Goal: Task Accomplishment & Management: Complete application form

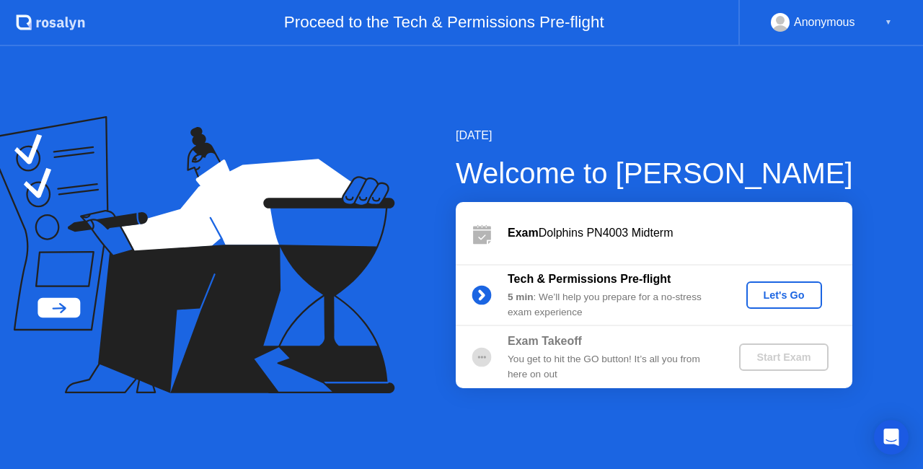
click at [771, 295] on div "Let's Go" at bounding box center [784, 295] width 64 height 12
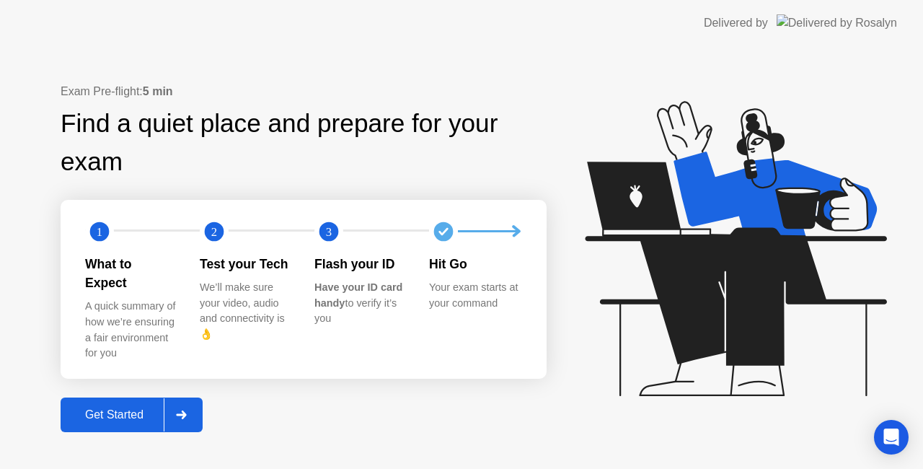
click at [112, 411] on div "Get Started" at bounding box center [114, 414] width 99 height 13
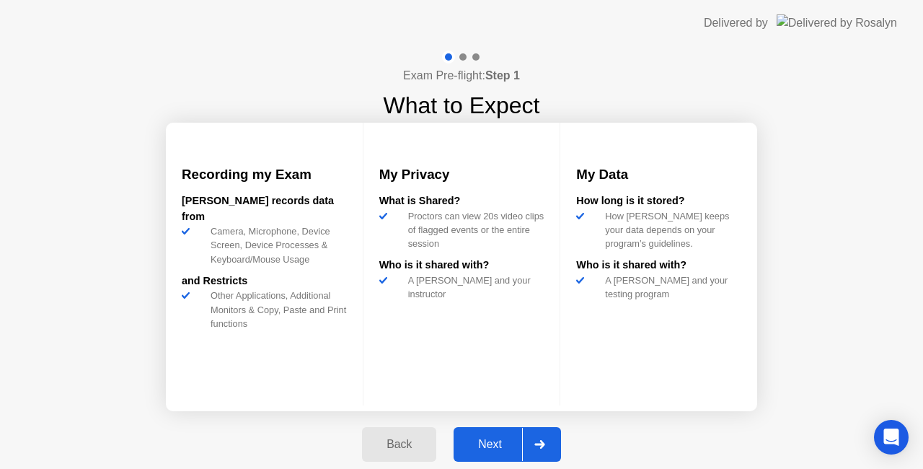
click at [488, 447] on div "Next" at bounding box center [490, 444] width 64 height 13
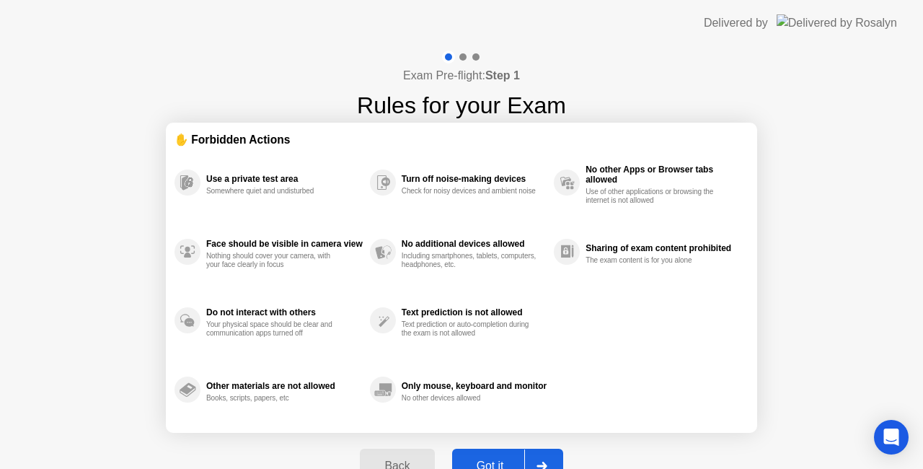
click at [497, 459] on div "Got it" at bounding box center [490, 465] width 68 height 13
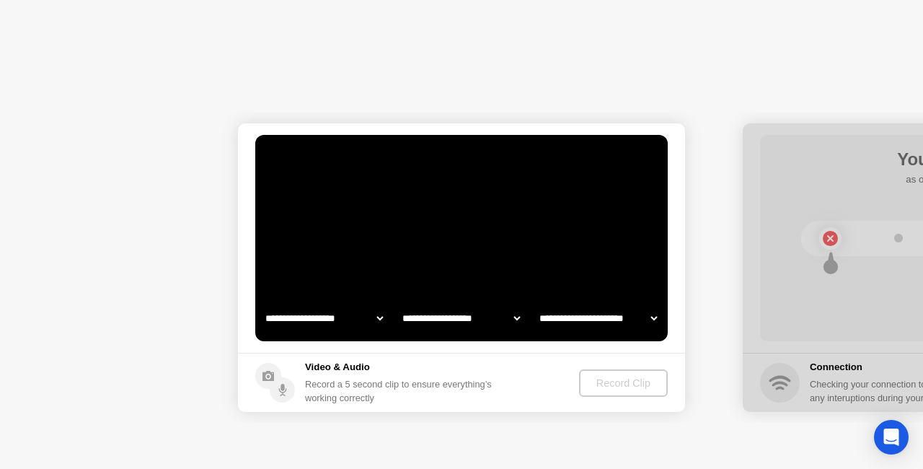
select select "**********"
select select "*******"
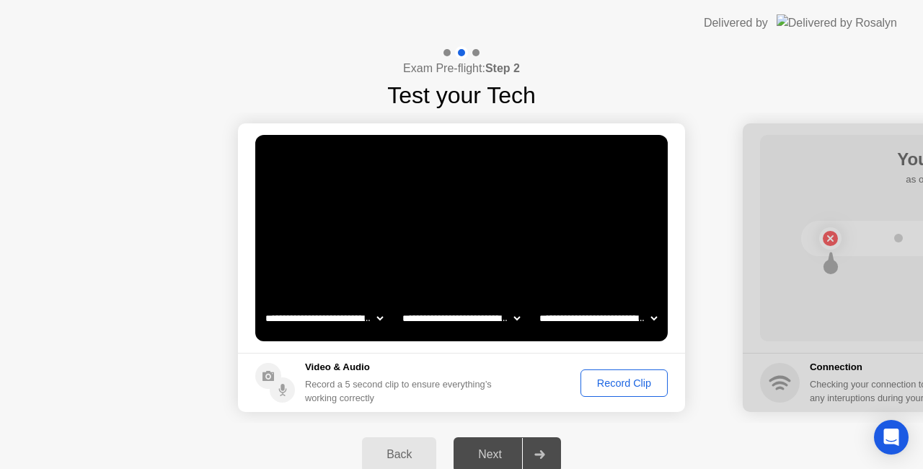
click at [493, 455] on div "Next" at bounding box center [490, 454] width 64 height 13
click at [489, 457] on div "Next" at bounding box center [490, 454] width 64 height 13
click at [539, 453] on icon at bounding box center [539, 454] width 11 height 9
click at [619, 383] on div "Record Clip" at bounding box center [623, 383] width 77 height 12
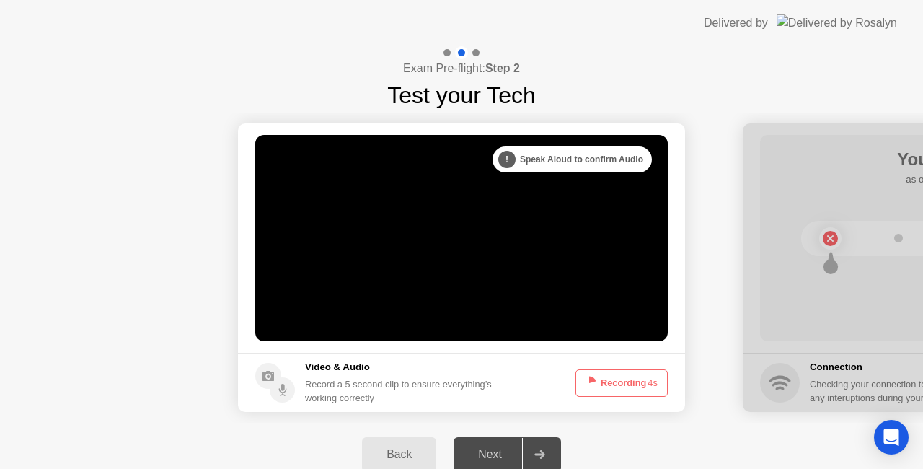
click at [503, 457] on div "Next" at bounding box center [490, 454] width 64 height 13
click at [542, 452] on icon at bounding box center [539, 454] width 10 height 9
click at [493, 456] on div "Next" at bounding box center [490, 454] width 64 height 13
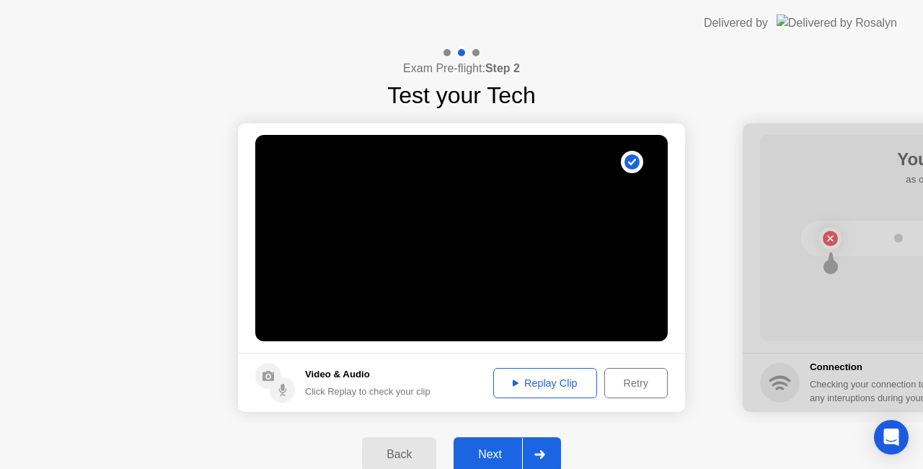
click at [505, 451] on div "Next" at bounding box center [490, 454] width 64 height 13
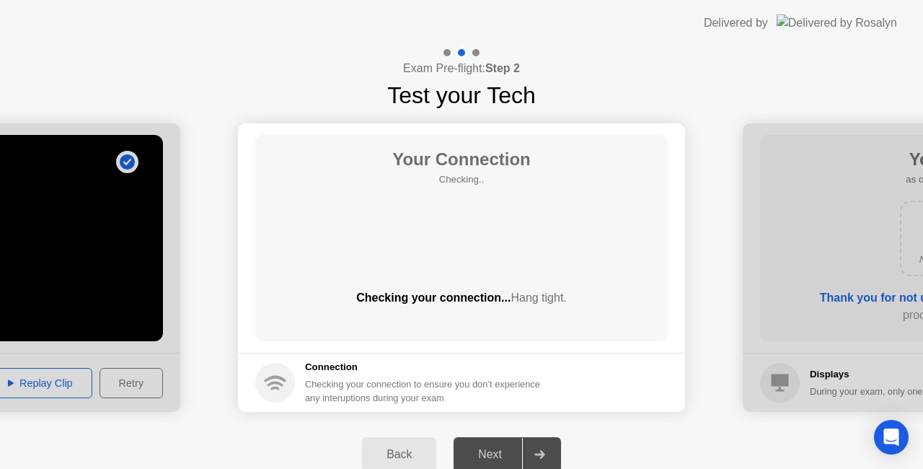
click at [493, 454] on div "Next" at bounding box center [490, 454] width 64 height 13
click at [498, 453] on div "Next" at bounding box center [490, 454] width 64 height 13
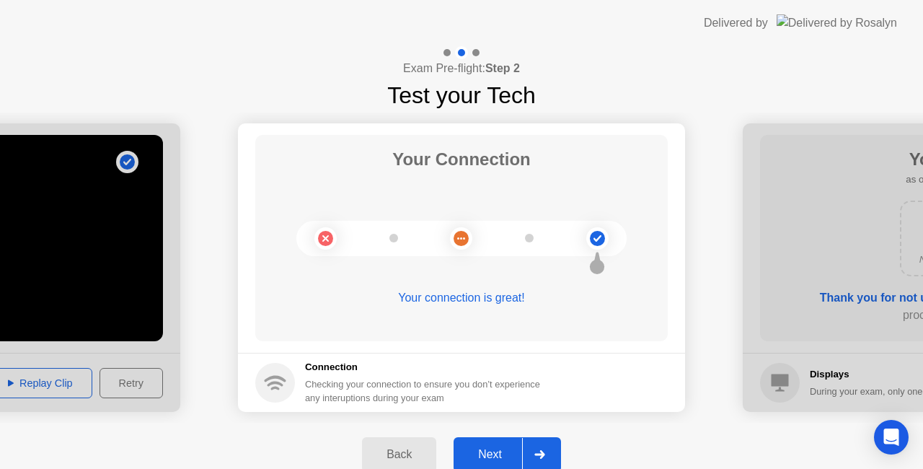
click at [490, 451] on div "Next" at bounding box center [490, 454] width 64 height 13
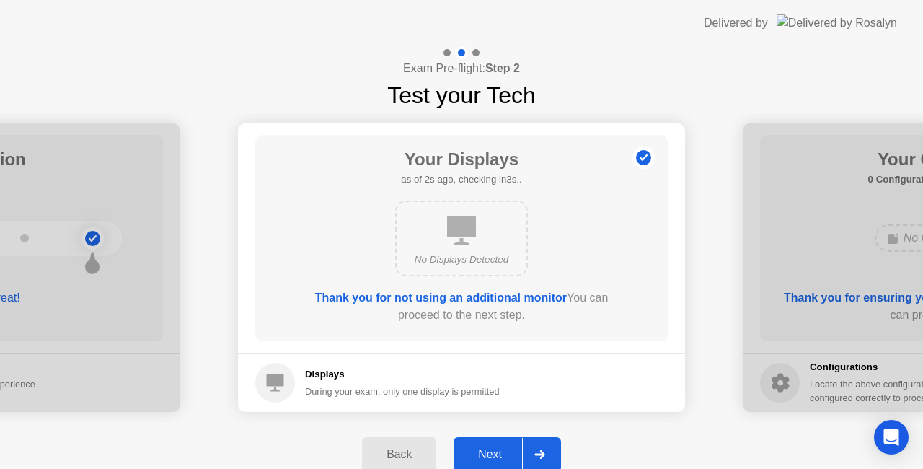
click at [490, 451] on div "Next" at bounding box center [490, 454] width 64 height 13
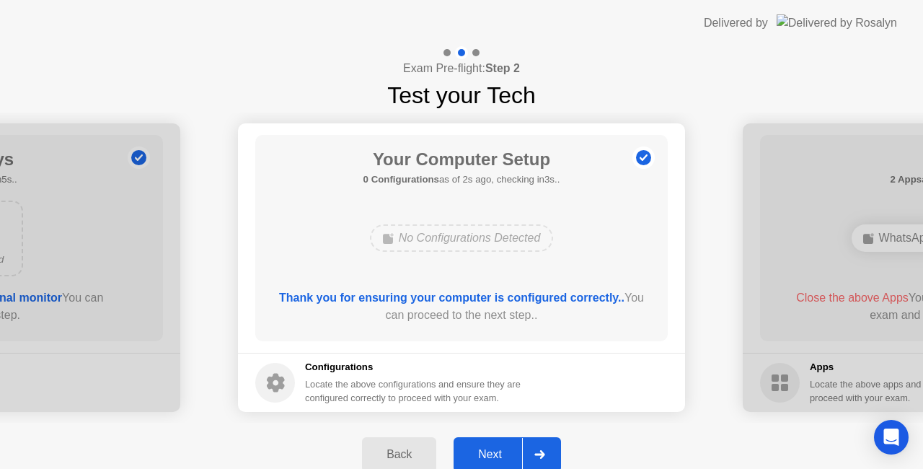
click at [490, 451] on div "Next" at bounding box center [490, 454] width 64 height 13
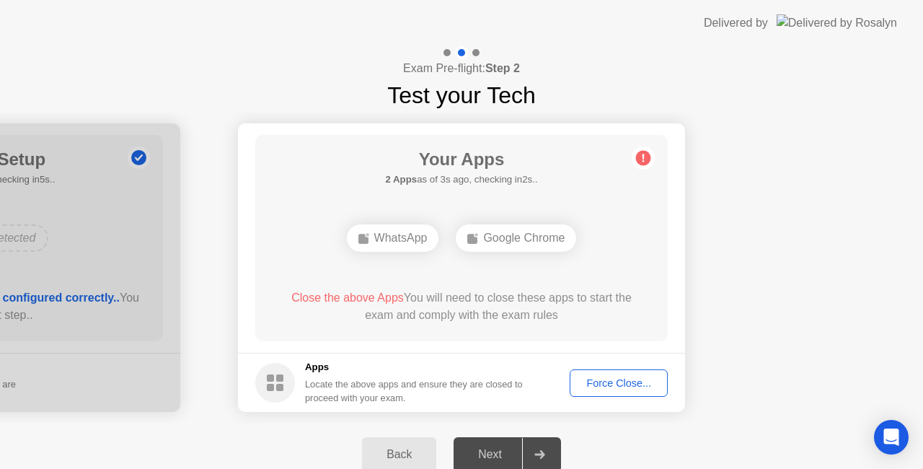
click at [490, 451] on div "Next" at bounding box center [490, 454] width 64 height 13
click at [609, 384] on div "Force Close..." at bounding box center [619, 383] width 88 height 12
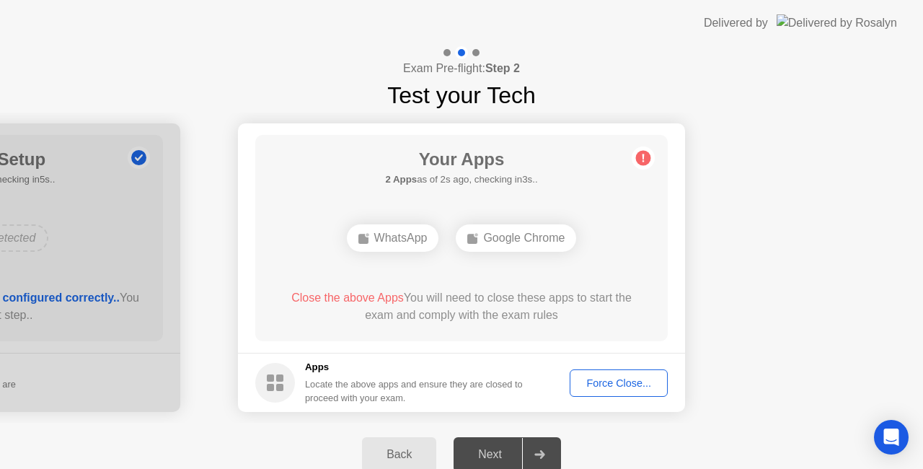
click at [597, 385] on div "Force Close..." at bounding box center [619, 383] width 88 height 12
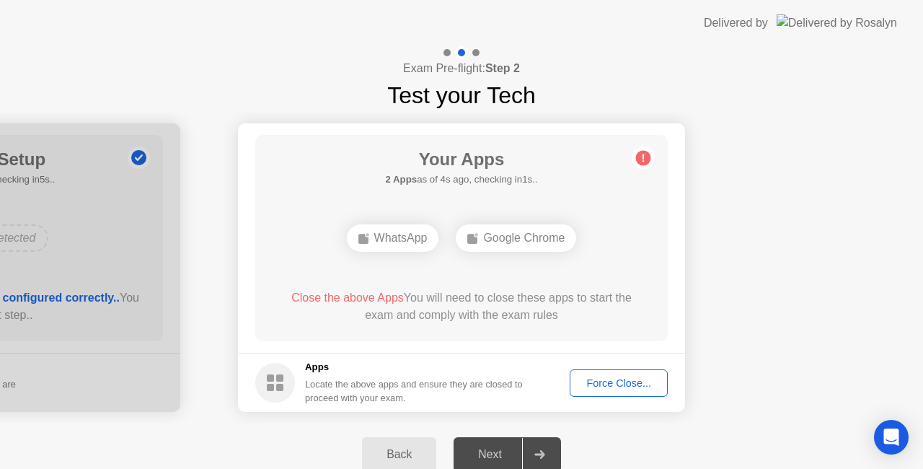
click at [620, 384] on div "Force Close..." at bounding box center [619, 383] width 88 height 12
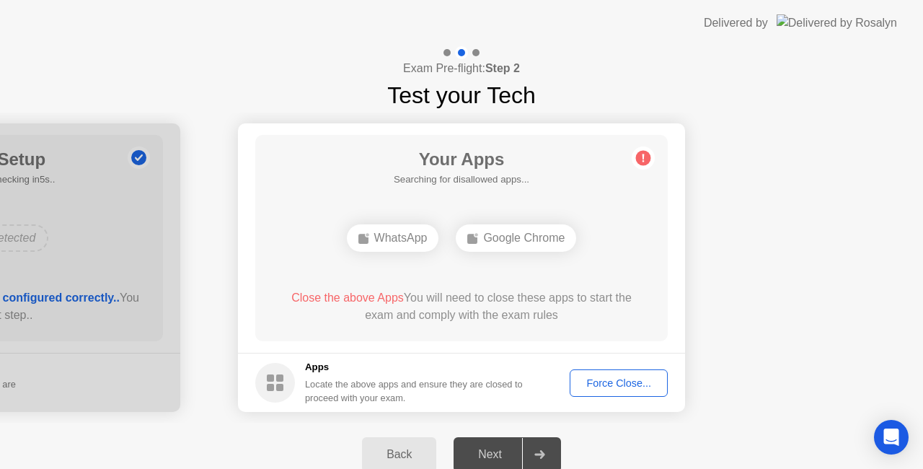
click at [606, 385] on div "Force Close..." at bounding box center [619, 383] width 88 height 12
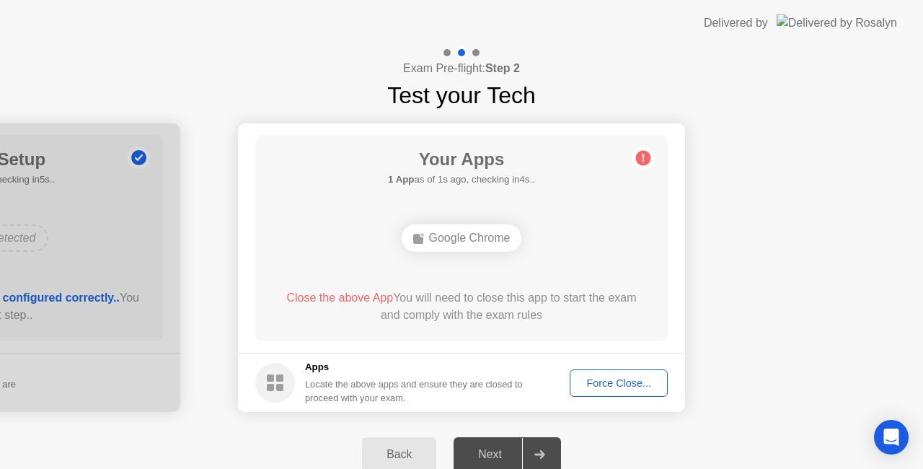
click at [619, 381] on div "Force Close..." at bounding box center [619, 383] width 88 height 12
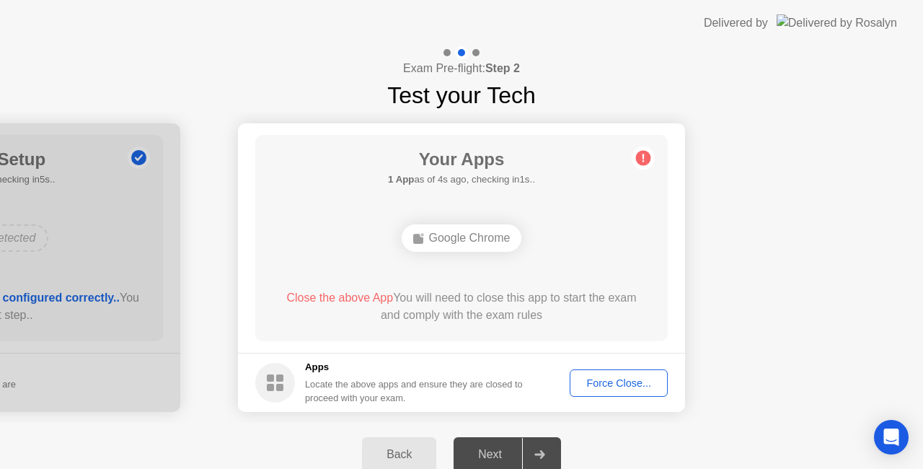
click at [619, 378] on div "Force Close..." at bounding box center [619, 383] width 88 height 12
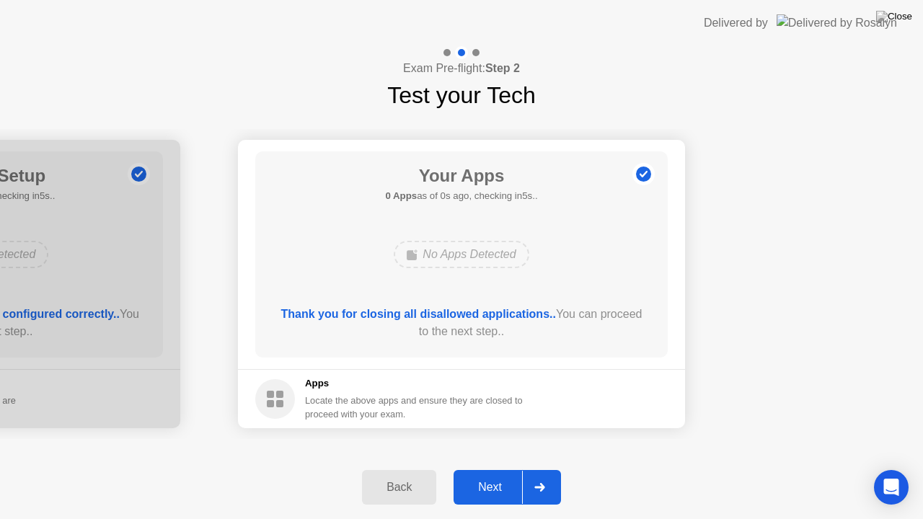
click at [594, 394] on footer "Apps Locate the above apps and ensure they are closed to proceed with your exam." at bounding box center [461, 398] width 447 height 59
click at [483, 468] on div "Next" at bounding box center [490, 487] width 64 height 13
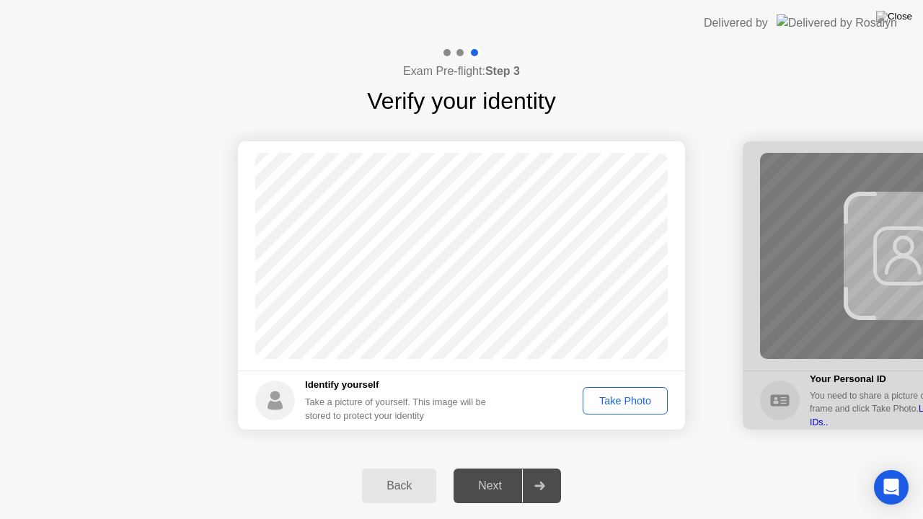
click at [495, 468] on div "Next" at bounding box center [490, 485] width 64 height 13
click at [635, 404] on div "Take Photo" at bounding box center [625, 401] width 75 height 12
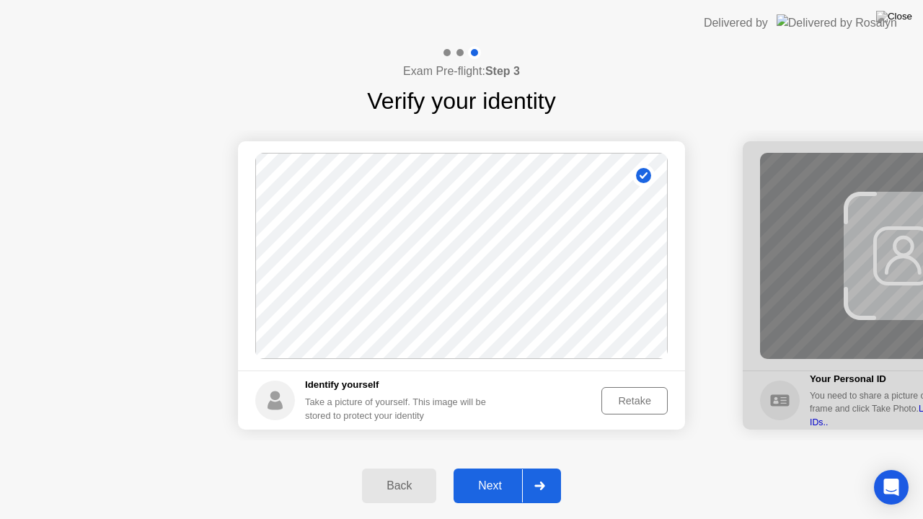
click at [505, 468] on div "Next" at bounding box center [490, 485] width 64 height 13
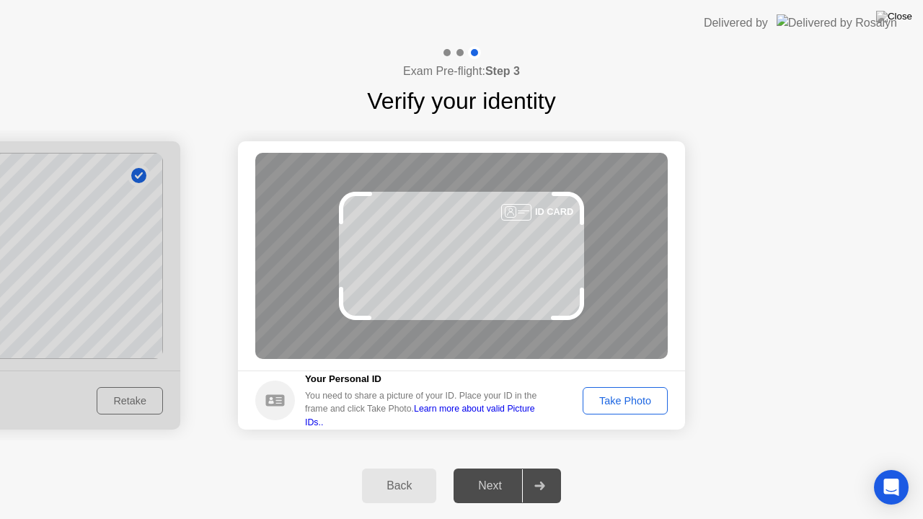
click at [502, 468] on div "Next" at bounding box center [490, 485] width 64 height 13
click at [621, 399] on div "Take Photo" at bounding box center [625, 401] width 75 height 12
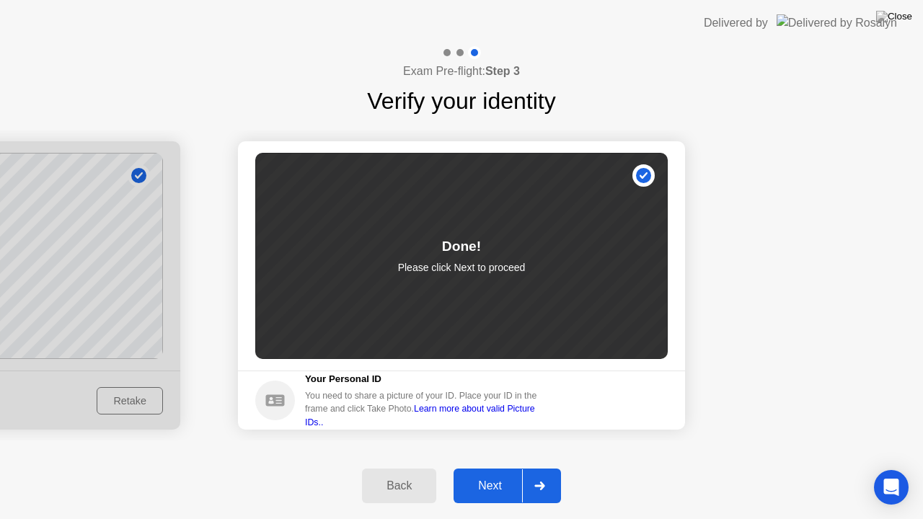
click at [497, 468] on div "Next" at bounding box center [490, 485] width 64 height 13
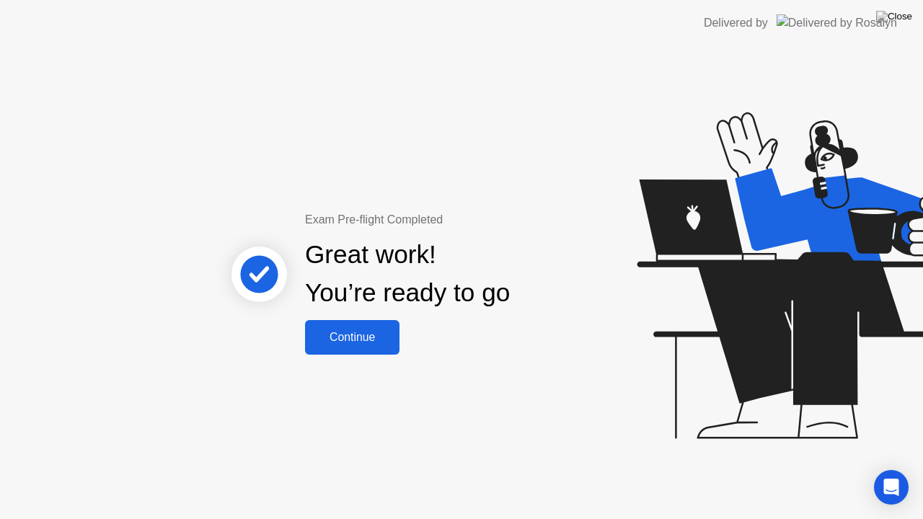
click at [356, 342] on div "Continue" at bounding box center [352, 337] width 86 height 13
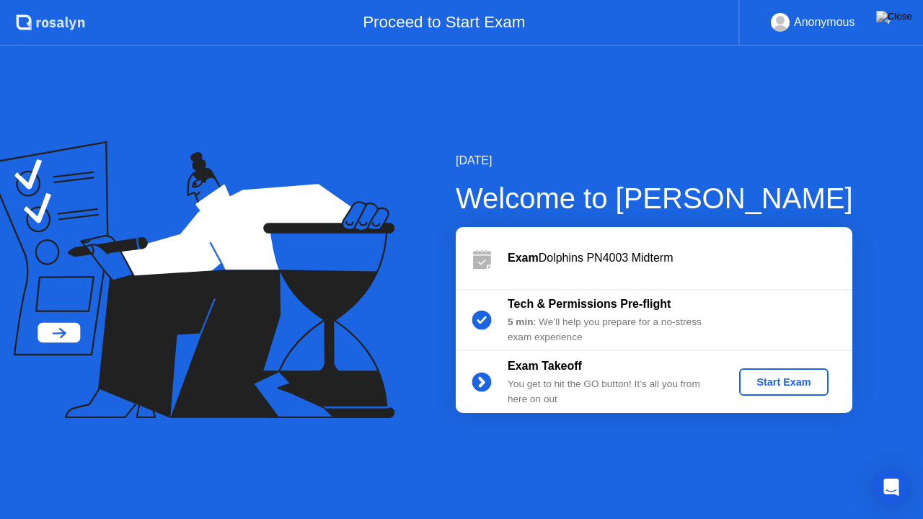
click at [774, 388] on div "Start Exam" at bounding box center [783, 382] width 77 height 12
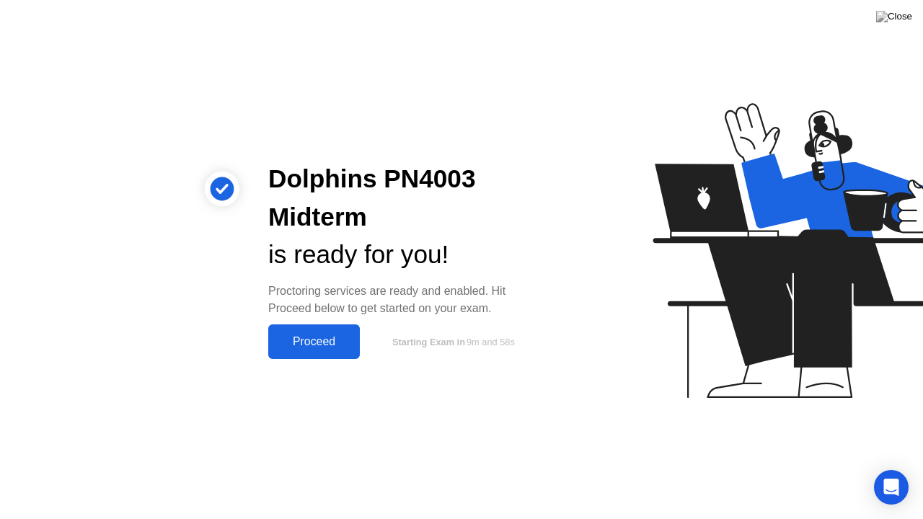
click at [308, 340] on div "Proceed" at bounding box center [314, 341] width 83 height 13
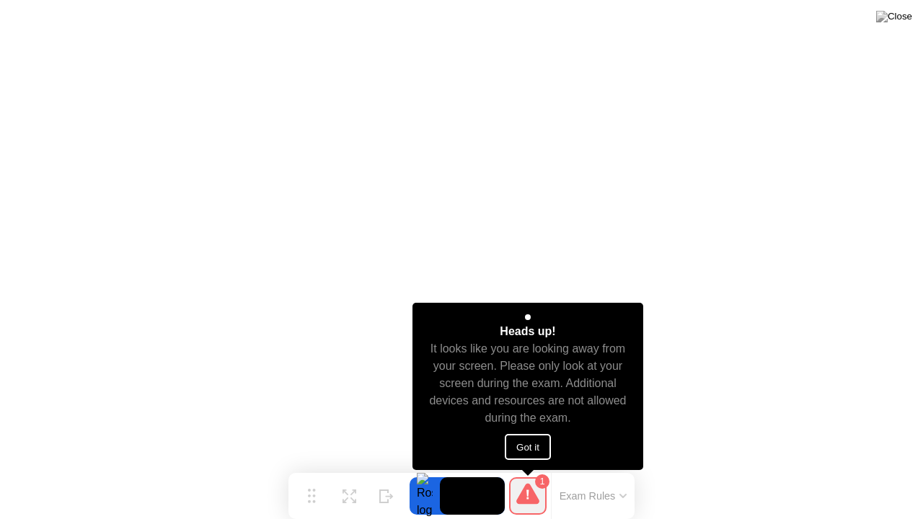
click at [528, 447] on button "Got it" at bounding box center [528, 447] width 46 height 26
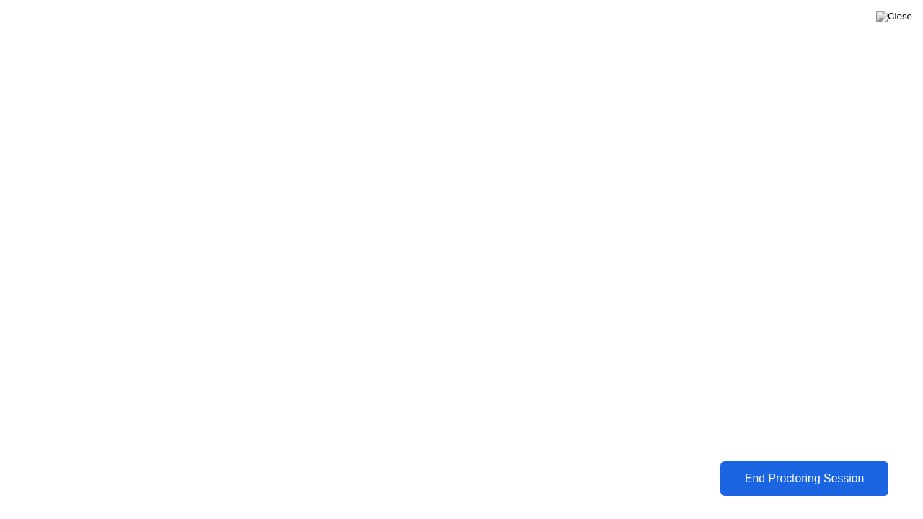
click at [796, 468] on div "End Proctoring Session" at bounding box center [805, 478] width 160 height 13
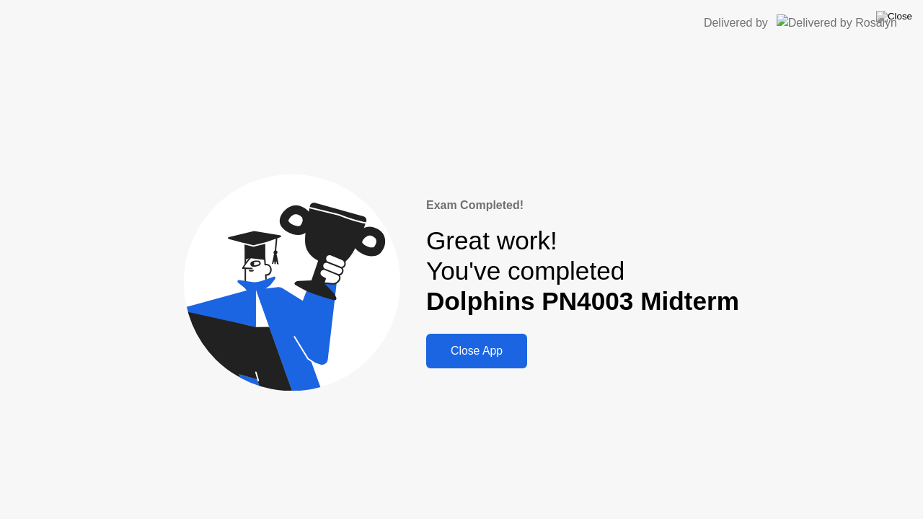
click at [472, 355] on div "Close App" at bounding box center [476, 351] width 92 height 13
